Goal: Task Accomplishment & Management: Use online tool/utility

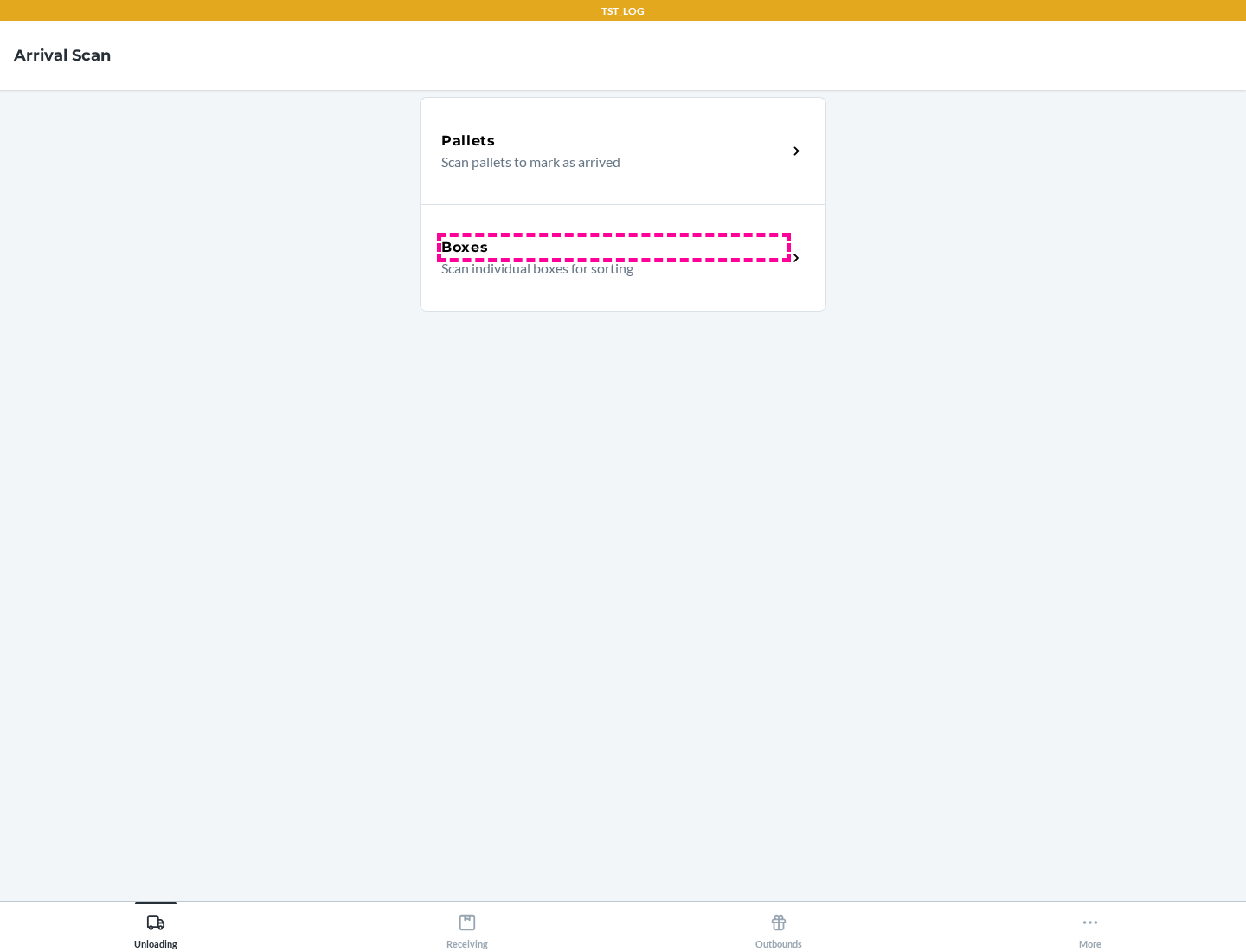
click at [614, 247] on div "Boxes" at bounding box center [613, 248] width 345 height 21
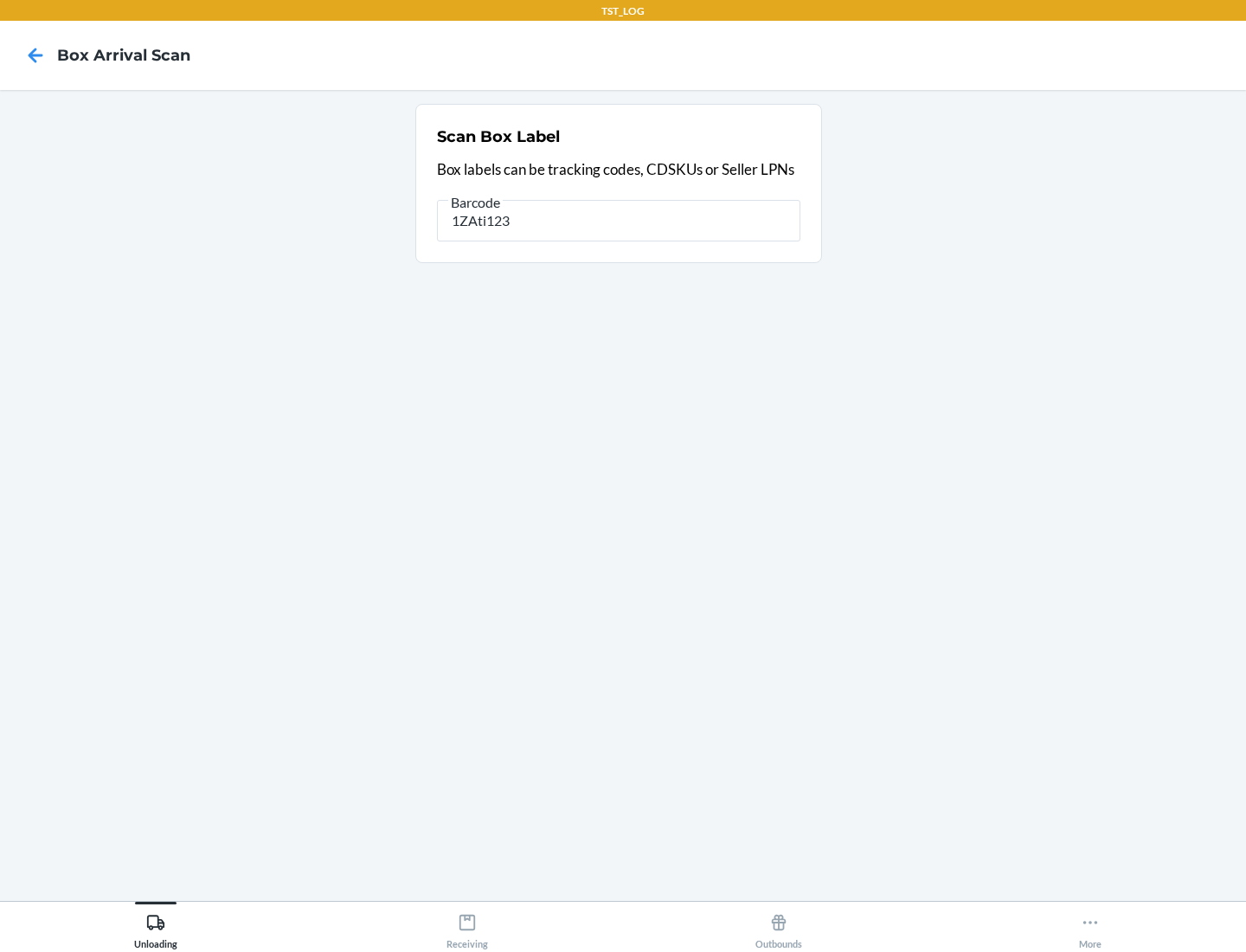
type input "1ZAti123"
